Goal: Information Seeking & Learning: Find specific fact

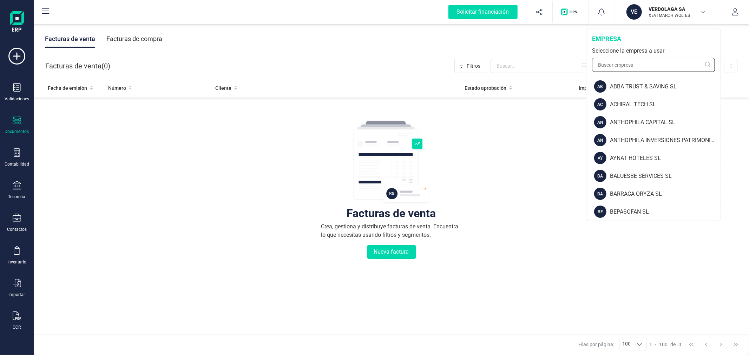
click at [615, 59] on input "text" at bounding box center [653, 65] width 123 height 14
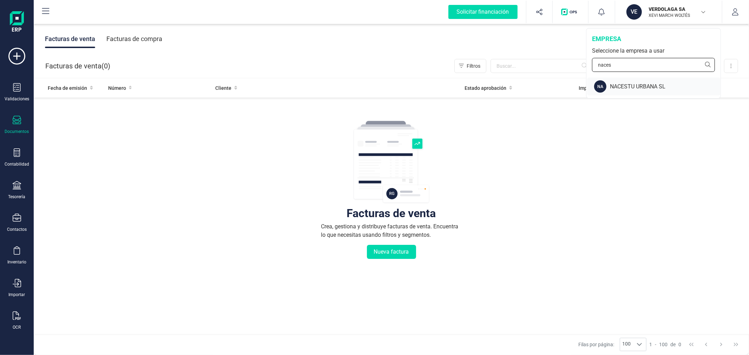
type input "naces"
click at [640, 85] on div "NACESTU URBANA SL" at bounding box center [665, 86] width 111 height 8
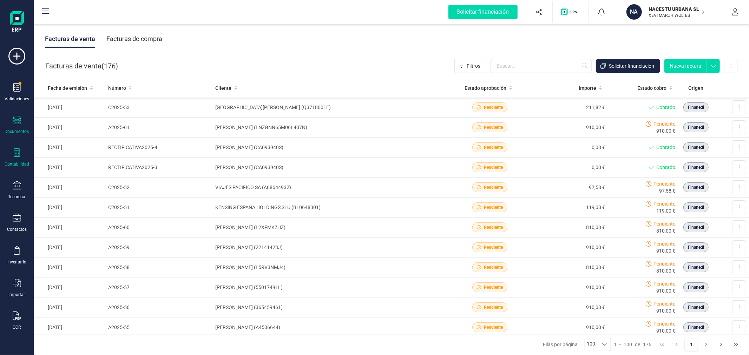
click at [18, 159] on div "Contabilidad" at bounding box center [17, 157] width 28 height 19
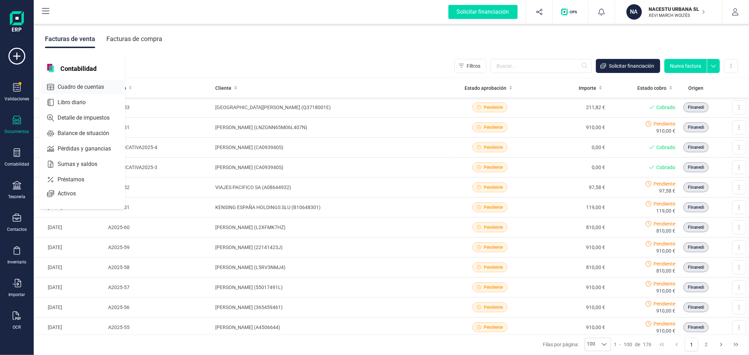
click at [54, 89] on icon at bounding box center [50, 87] width 7 height 6
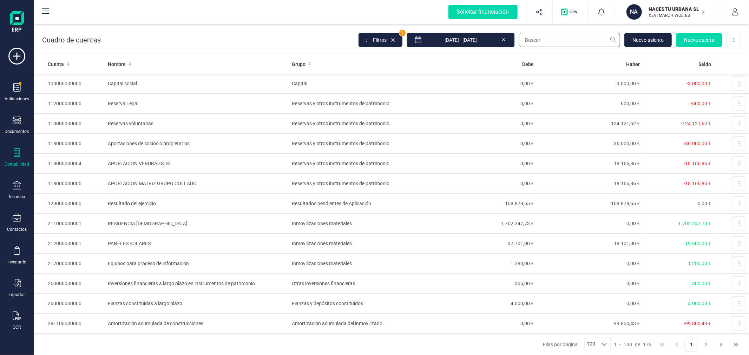
click at [546, 37] on input "text" at bounding box center [569, 40] width 101 height 14
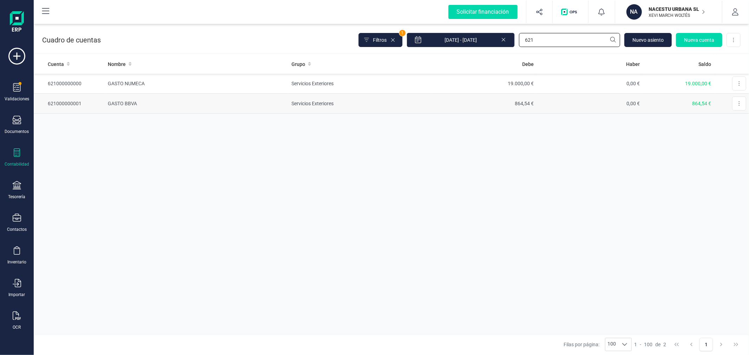
type input "621"
click at [304, 102] on td "Servicios Exteriores" at bounding box center [358, 104] width 141 height 20
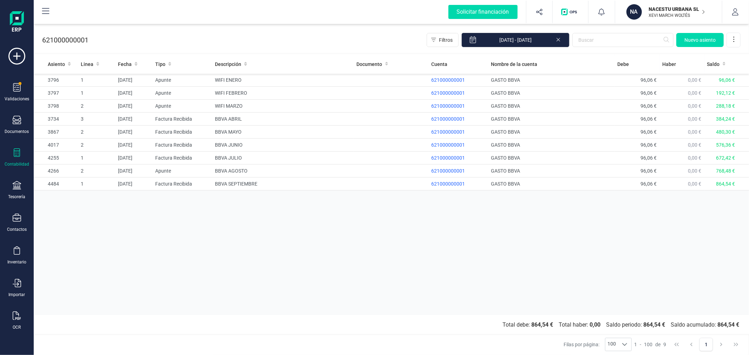
click at [558, 40] on icon at bounding box center [558, 40] width 4 height 4
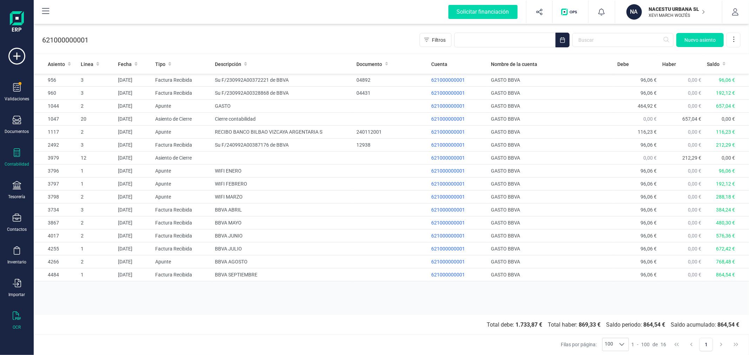
click at [18, 320] on icon at bounding box center [17, 316] width 8 height 8
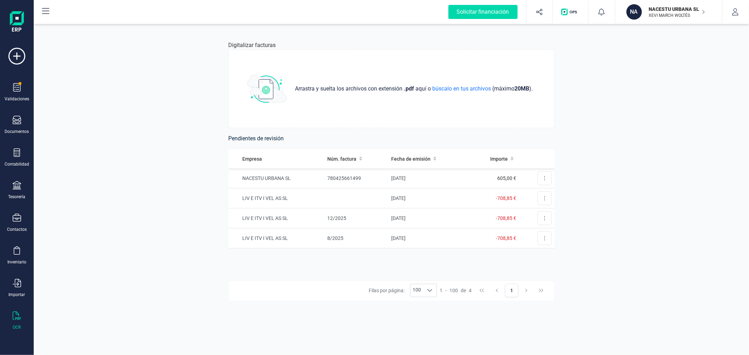
click at [157, 85] on div "Digitalizar facturas Arrastra y suelta los archivos con extensión .pdf aquí o b…" at bounding box center [391, 189] width 715 height 331
click at [658, 16] on p "XEVI MARCH WOLTÉS" at bounding box center [677, 16] width 56 height 6
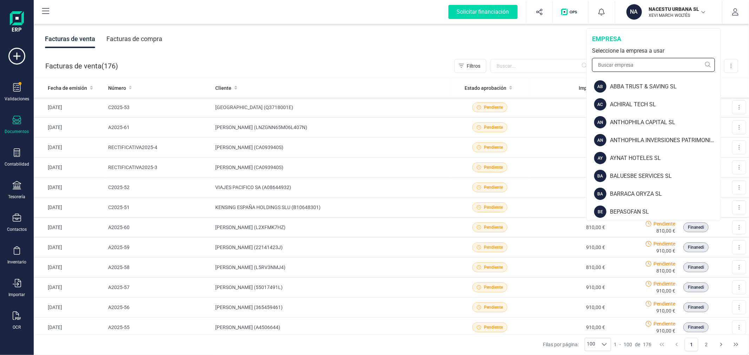
click at [614, 66] on input "text" at bounding box center [653, 65] width 123 height 14
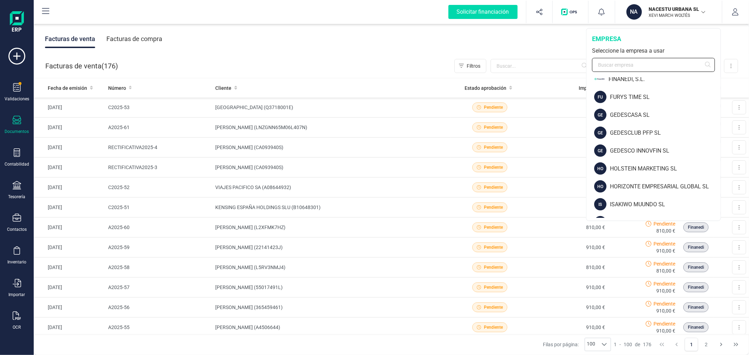
scroll to position [273, 0]
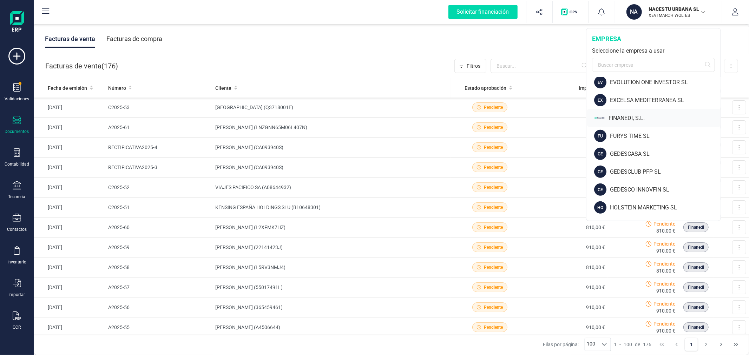
click at [620, 114] on div "FINANEDI, S.L." at bounding box center [664, 118] width 112 height 8
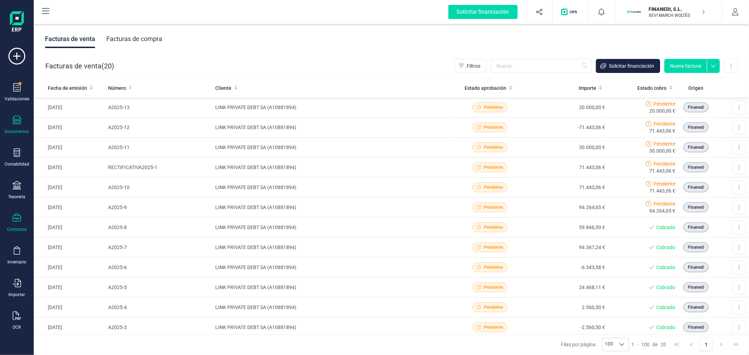
click at [18, 225] on div "Contactos" at bounding box center [17, 223] width 28 height 19
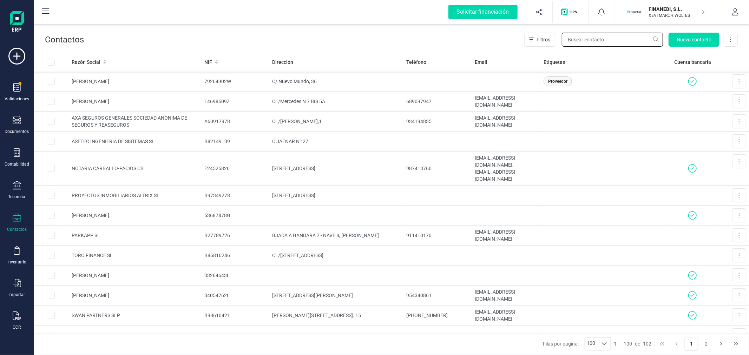
drag, startPoint x: 594, startPoint y: 40, endPoint x: 590, endPoint y: 40, distance: 3.9
click at [593, 40] on input "text" at bounding box center [611, 40] width 101 height 14
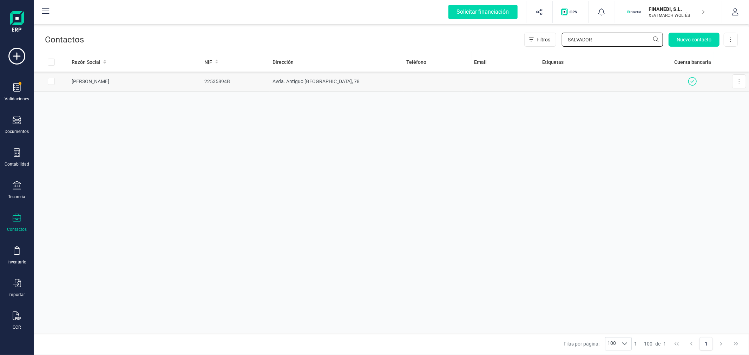
type input "SALVADOR"
click at [193, 81] on td "SALVADOR M. GUILLEM CHINER" at bounding box center [135, 82] width 133 height 20
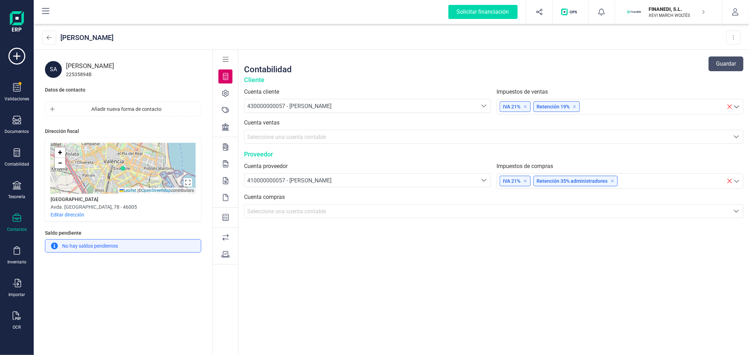
click at [222, 124] on icon at bounding box center [225, 127] width 7 height 7
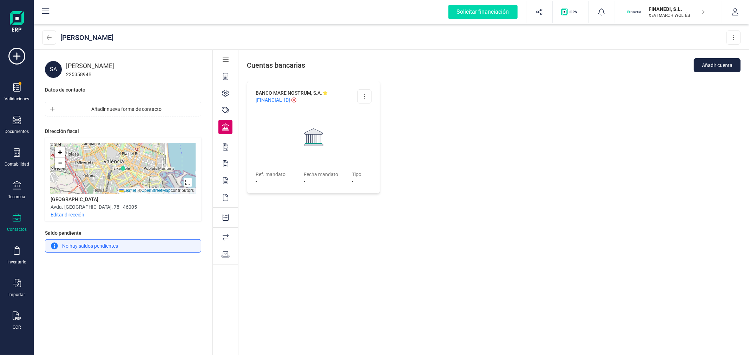
click at [651, 13] on p "XEVI MARCH WOLTÉS" at bounding box center [677, 16] width 56 height 6
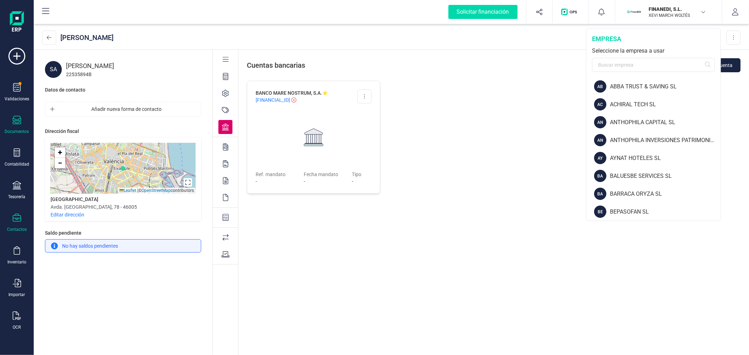
click at [19, 124] on icon at bounding box center [17, 120] width 8 height 8
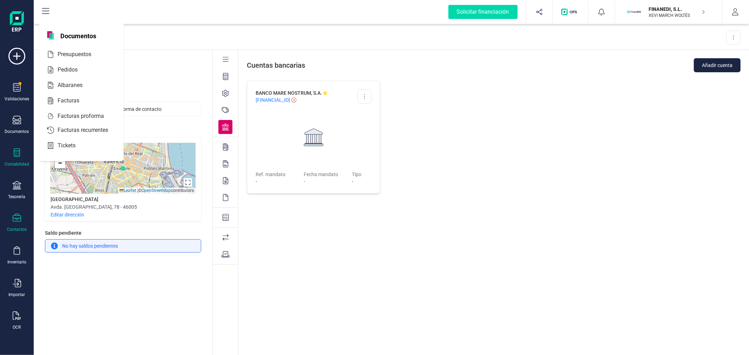
click at [20, 157] on div at bounding box center [17, 153] width 8 height 10
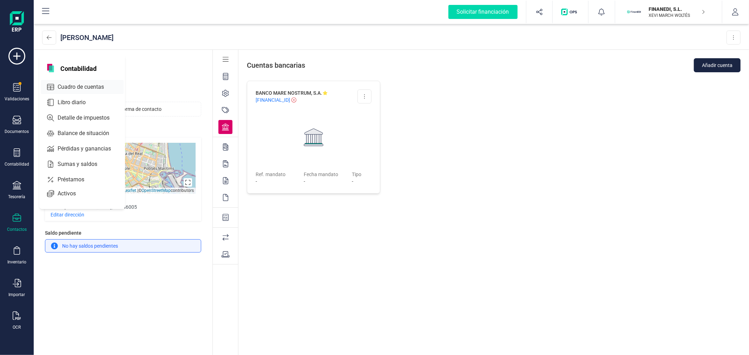
click at [98, 85] on span "Cuadro de cuentas" at bounding box center [86, 87] width 62 height 8
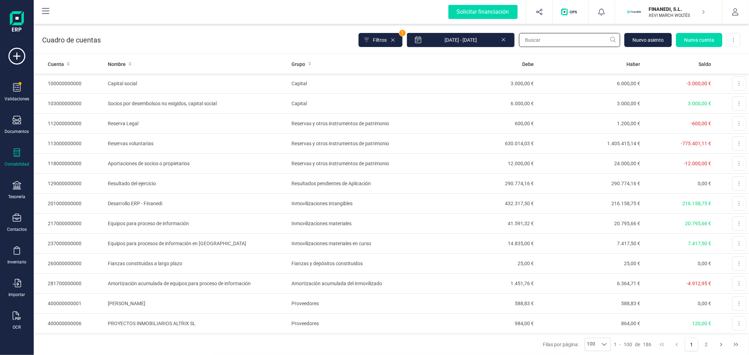
click at [528, 41] on input "text" at bounding box center [569, 40] width 101 height 14
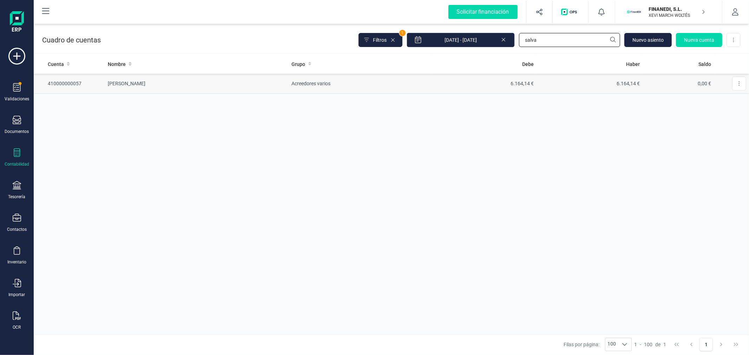
type input "salva"
click at [199, 88] on td "SALVADOR M. GUILLEM CHINER" at bounding box center [197, 84] width 184 height 20
